Goal: Task Accomplishment & Management: Manage account settings

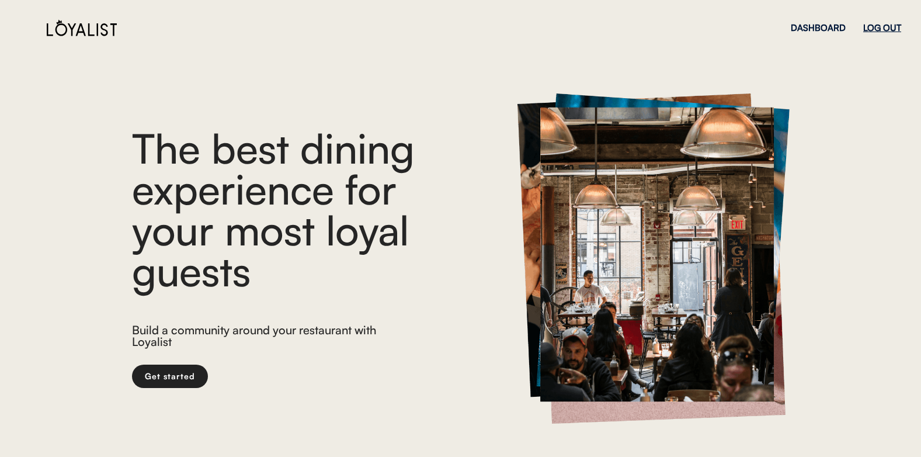
click at [884, 25] on div "LOG OUT" at bounding box center [882, 27] width 38 height 9
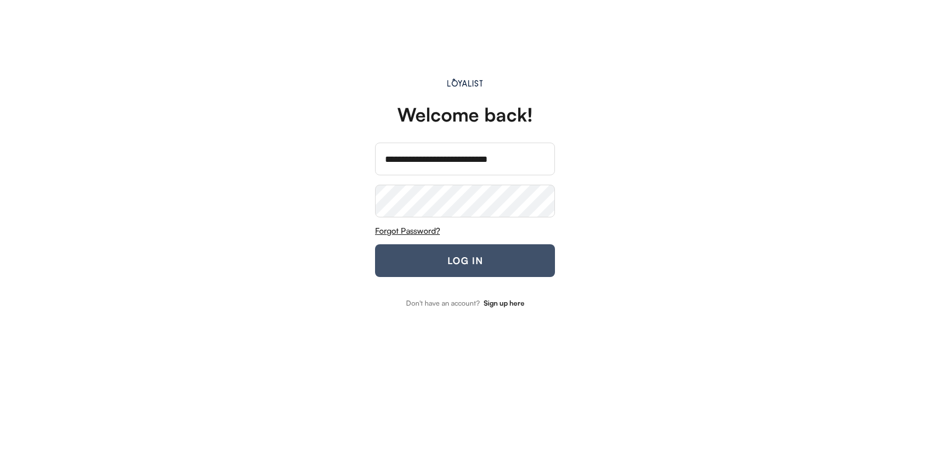
click at [458, 254] on button "LOG IN" at bounding box center [465, 260] width 180 height 33
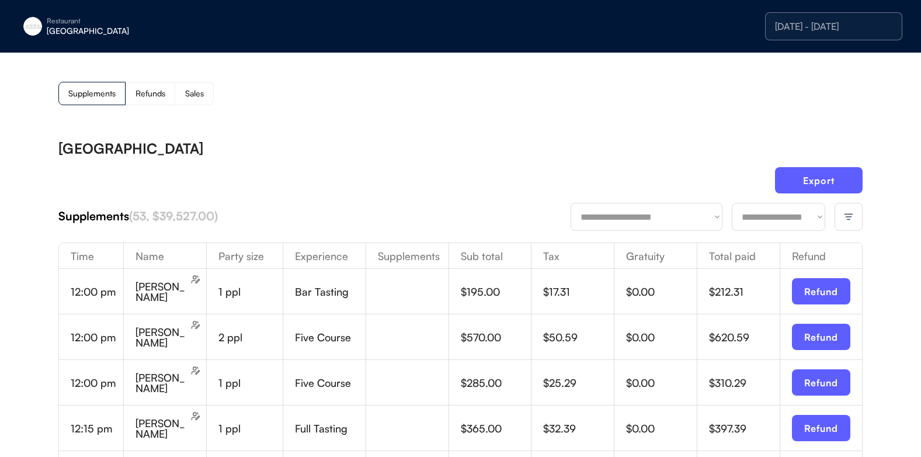
click at [849, 218] on img at bounding box center [849, 216] width 11 height 11
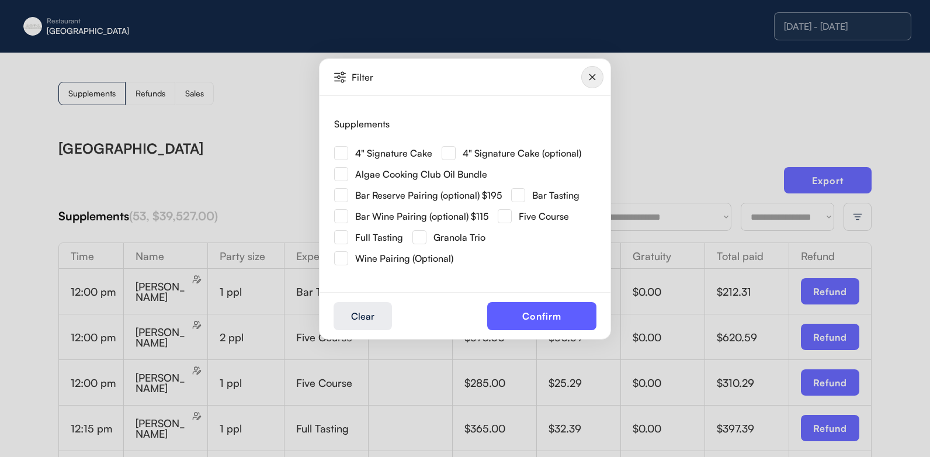
click at [341, 151] on img at bounding box center [341, 153] width 14 height 14
click at [518, 309] on button "Confirm" at bounding box center [541, 316] width 109 height 28
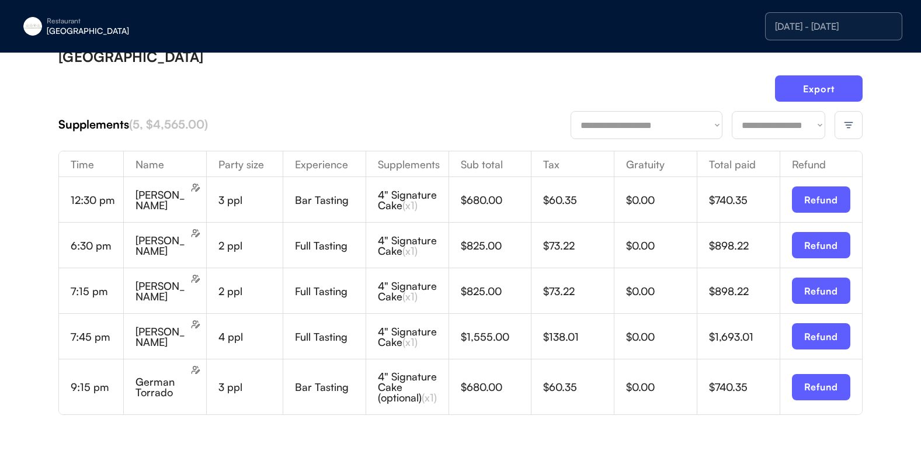
scroll to position [71, 0]
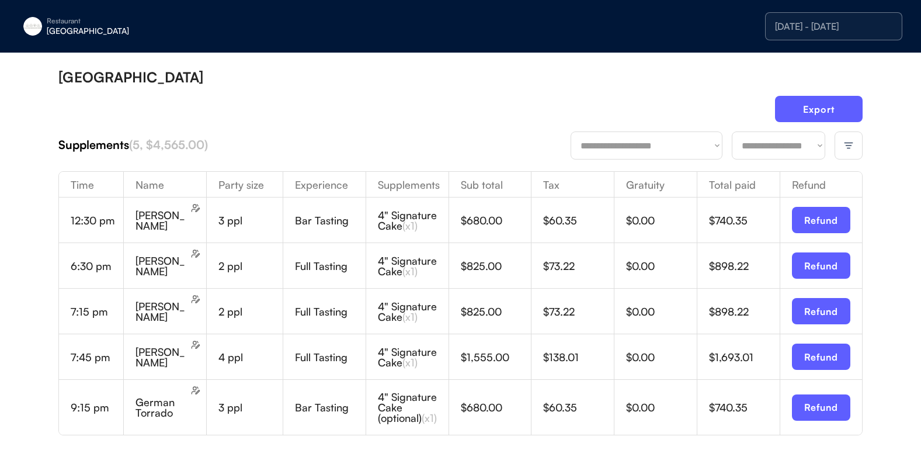
click at [842, 140] on div at bounding box center [849, 145] width 28 height 28
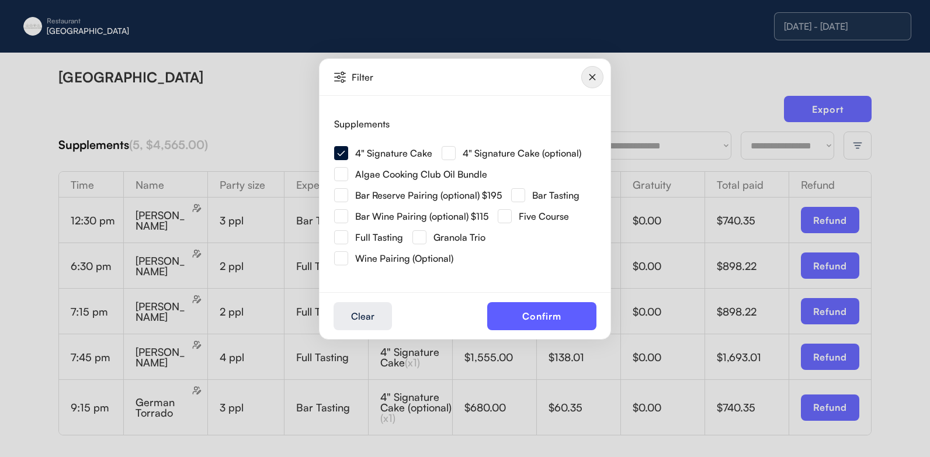
click at [447, 152] on img at bounding box center [449, 153] width 14 height 14
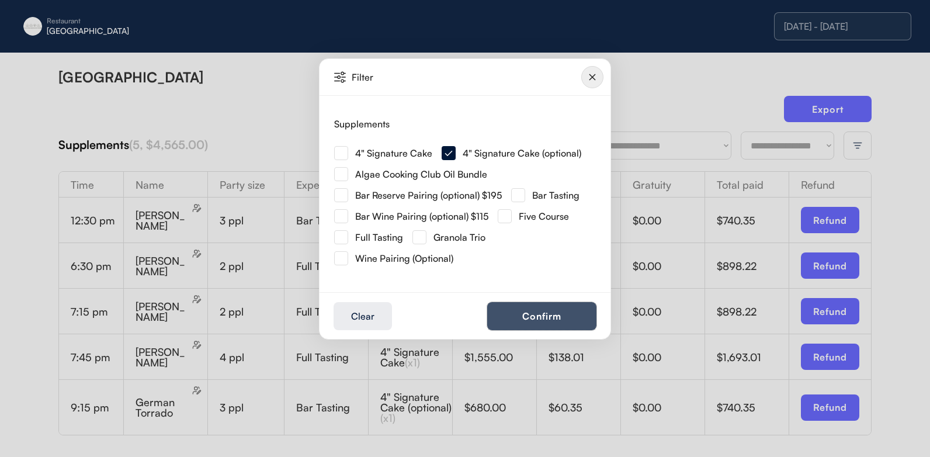
click at [527, 319] on button "Confirm" at bounding box center [541, 316] width 109 height 28
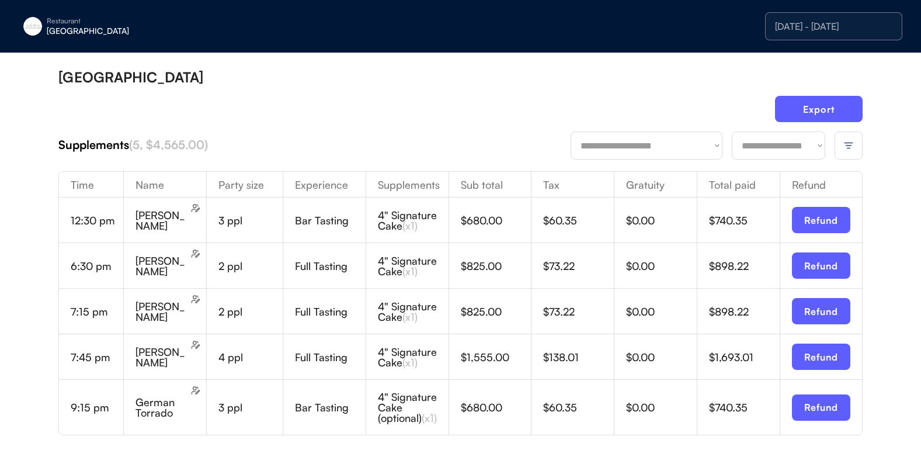
scroll to position [6, 0]
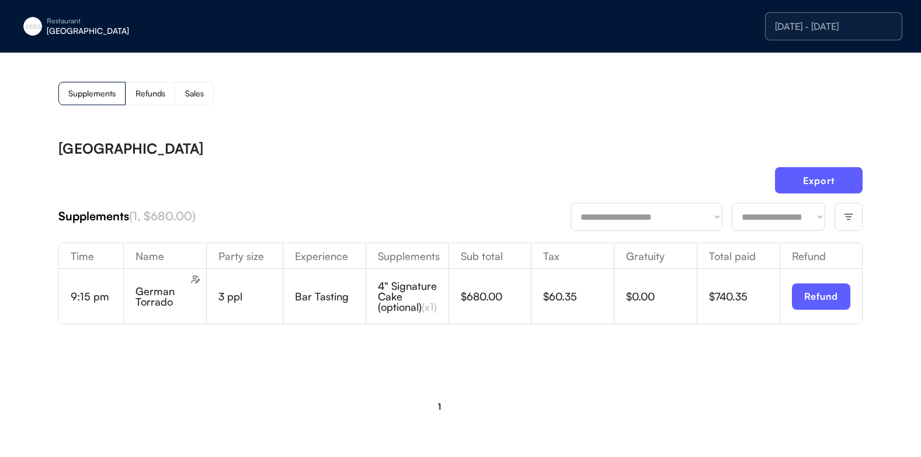
click at [837, 214] on div at bounding box center [849, 217] width 28 height 28
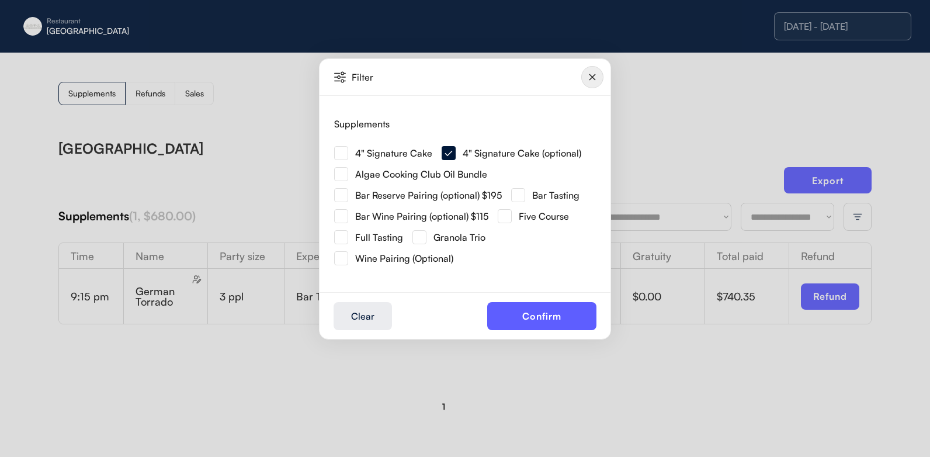
click at [343, 158] on img at bounding box center [341, 153] width 14 height 14
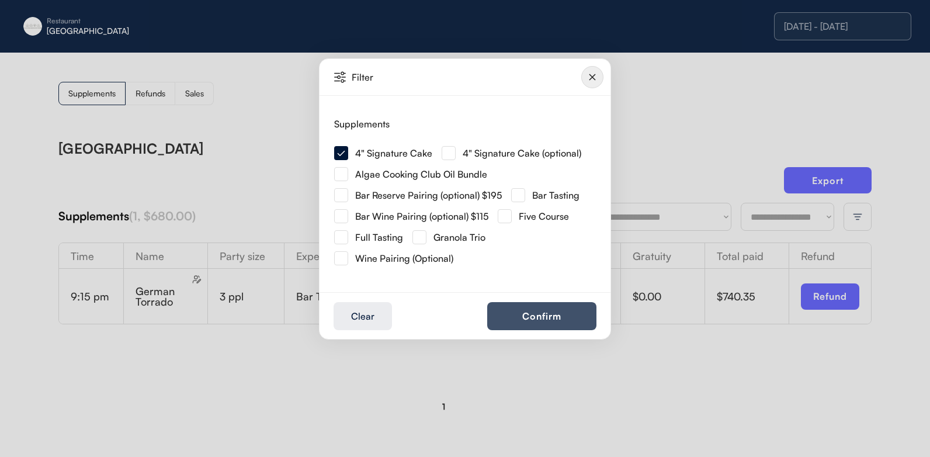
click at [510, 313] on button "Confirm" at bounding box center [541, 316] width 109 height 28
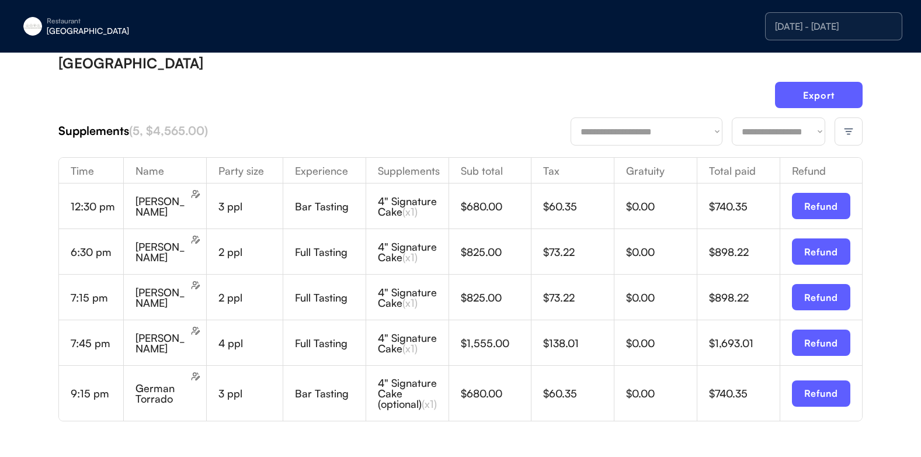
scroll to position [102, 0]
